Goal: Transaction & Acquisition: Purchase product/service

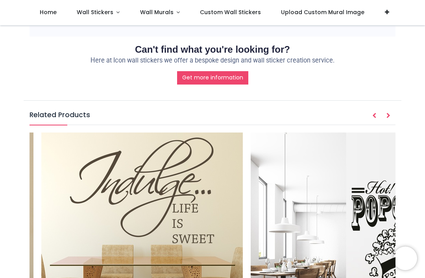
scroll to position [0, 4593]
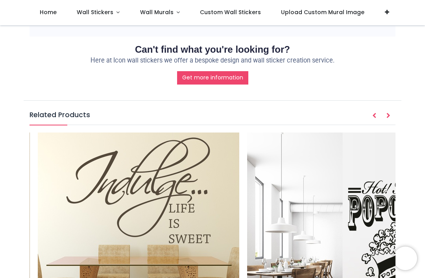
click at [61, 132] on img at bounding box center [138, 232] width 201 height 201
click at [44, 132] on img at bounding box center [138, 232] width 201 height 201
click at [41, 132] on img at bounding box center [138, 232] width 201 height 201
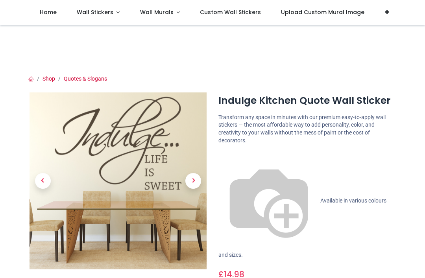
scroll to position [97, 0]
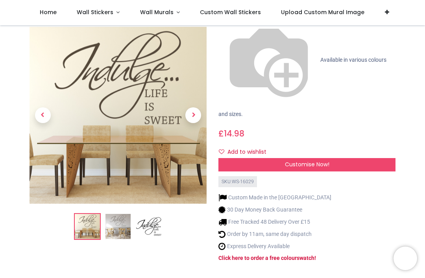
click at [122, 214] on img at bounding box center [117, 226] width 25 height 25
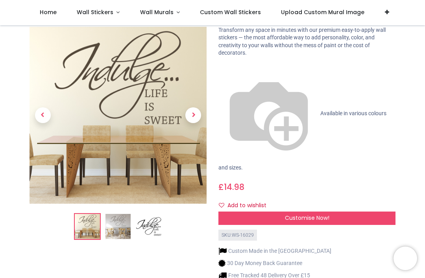
scroll to position [43, 0]
click at [46, 108] on span "Previous" at bounding box center [43, 116] width 16 height 16
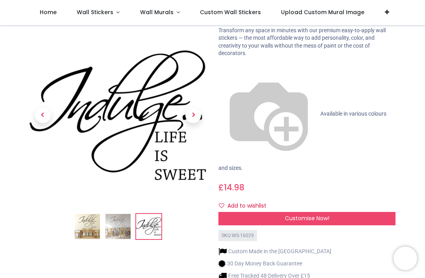
click at [120, 214] on img at bounding box center [117, 226] width 25 height 25
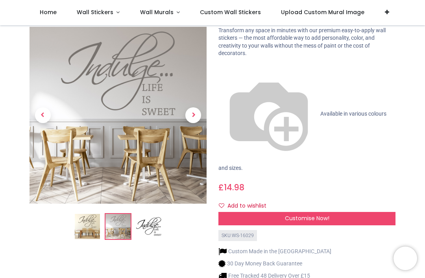
click at [193, 108] on span "Next" at bounding box center [193, 116] width 16 height 16
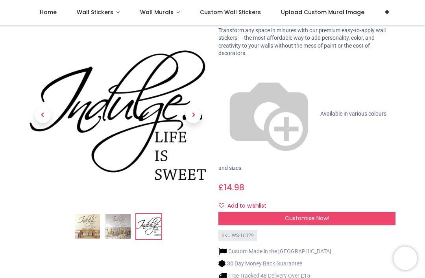
click at [193, 108] on span "Next" at bounding box center [193, 116] width 16 height 16
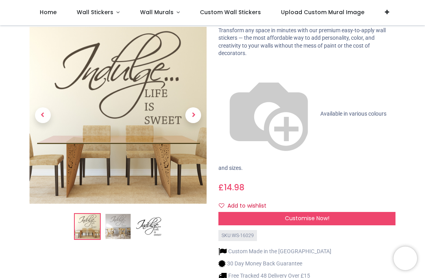
click at [90, 214] on img at bounding box center [87, 226] width 25 height 25
click at [119, 214] on img at bounding box center [117, 226] width 25 height 25
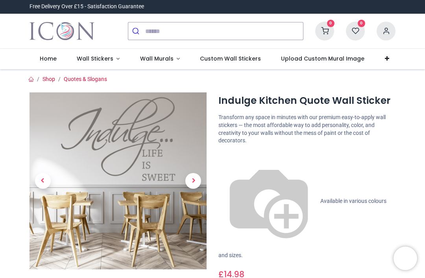
scroll to position [0, 0]
